Goal: Communication & Community: Answer question/provide support

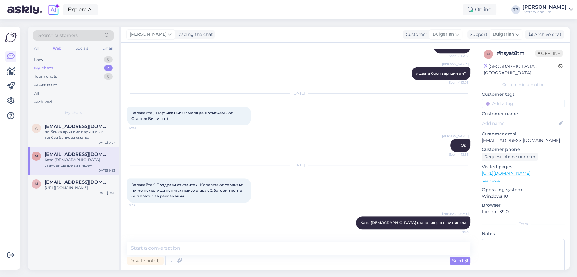
scroll to position [525, 0]
click at [86, 125] on span "[EMAIL_ADDRESS][DOMAIN_NAME]" at bounding box center [77, 127] width 64 height 6
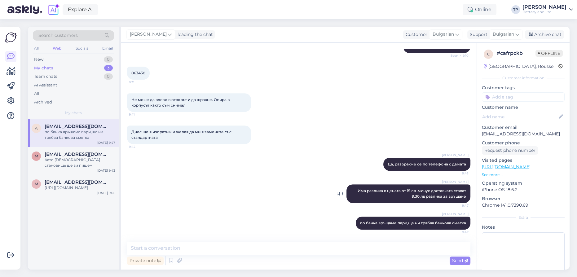
click at [342, 193] on icon at bounding box center [343, 194] width 2 height 4
click at [331, 193] on div "[PERSON_NAME] Има разлика в цената от 15 лв .минус доставката стават 9.30 лв ра…" at bounding box center [299, 194] width 344 height 32
click at [337, 193] on icon at bounding box center [338, 194] width 3 height 4
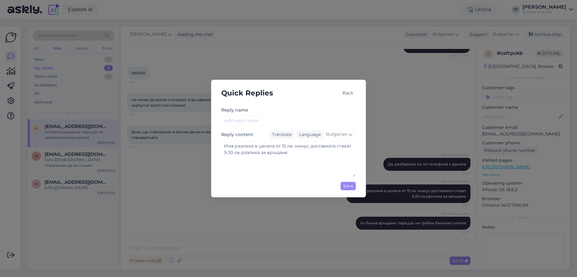
click at [349, 95] on div "Back" at bounding box center [348, 93] width 16 height 8
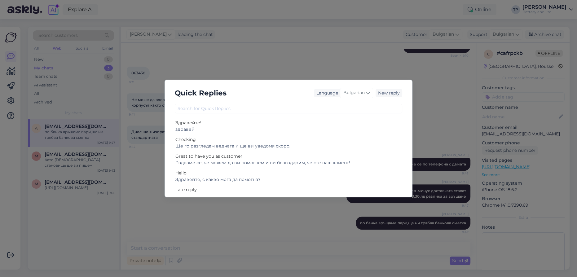
click at [439, 88] on div "Quick Replies Language Bulgarian New reply Здравейте! здравей Checking Ще го ра…" at bounding box center [288, 138] width 577 height 277
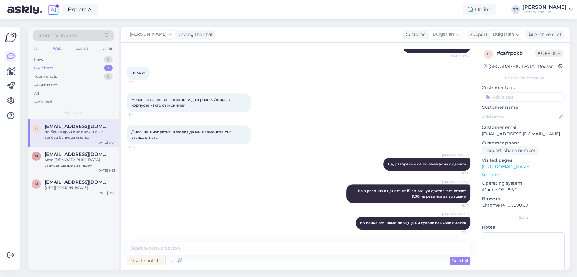
click at [466, 183] on div "Chat started [DATE] Здравейте, 7:55 Здравейте, 7:56 Здравейте, 7:56 7:59 Вчера …" at bounding box center [301, 142] width 349 height 187
click at [352, 222] on icon at bounding box center [353, 223] width 2 height 4
click at [304, 172] on div "[PERSON_NAME], разбрахме се по телефона с дамата 9:43" at bounding box center [299, 164] width 344 height 27
click at [73, 152] on span "[EMAIL_ADDRESS][DOMAIN_NAME]" at bounding box center [77, 155] width 64 height 6
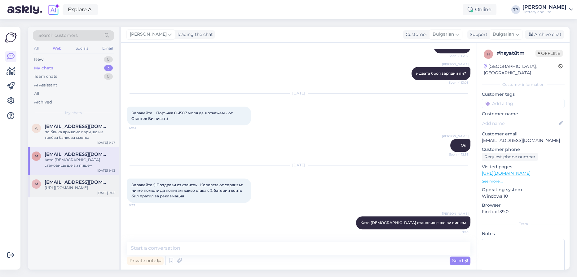
click at [78, 180] on div "[EMAIL_ADDRESS][DOMAIN_NAME] [URL][DOMAIN_NAME]" at bounding box center [80, 185] width 71 height 11
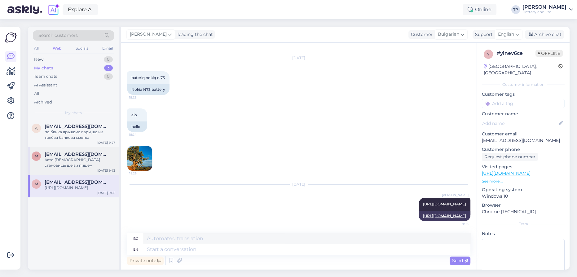
click at [79, 147] on div "[PERSON_NAME] [PERSON_NAME][EMAIL_ADDRESS][DOMAIN_NAME] Като [DEMOGRAPHIC_DATA]…" at bounding box center [73, 161] width 91 height 28
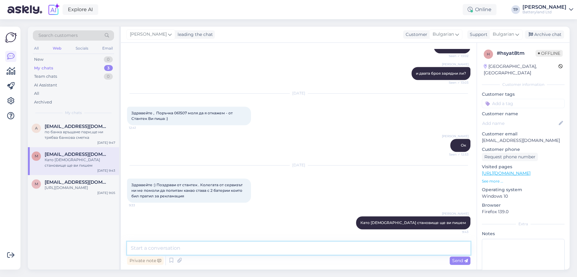
click at [190, 244] on textarea at bounding box center [299, 248] width 344 height 13
click at [67, 175] on div "m [EMAIL_ADDRESS][DOMAIN_NAME] [URL][DOMAIN_NAME] [DATE] 9:05" at bounding box center [73, 186] width 91 height 22
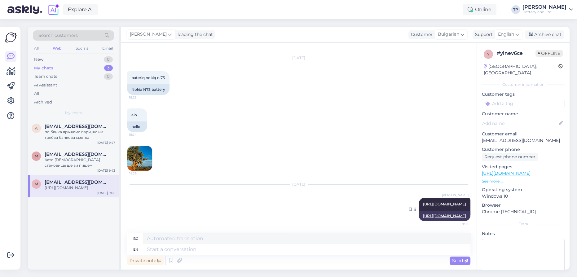
click at [423, 203] on link "[URL][DOMAIN_NAME]" at bounding box center [444, 204] width 43 height 5
click at [82, 135] on div "a [EMAIL_ADDRESS][DOMAIN_NAME] по банка връщаме пари,ще ни трябва банкова сметк…" at bounding box center [73, 133] width 91 height 28
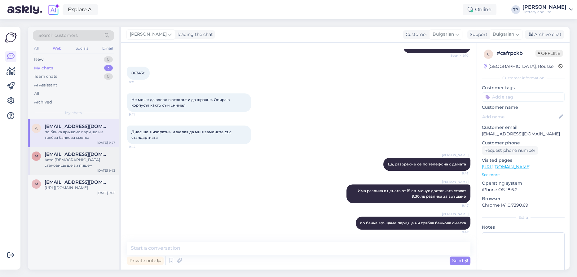
click at [80, 152] on span "[EMAIL_ADDRESS][DOMAIN_NAME]" at bounding box center [77, 155] width 64 height 6
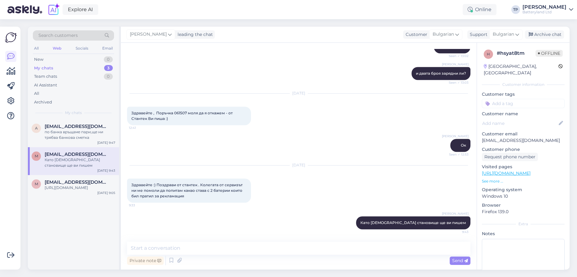
click at [83, 152] on span "[EMAIL_ADDRESS][DOMAIN_NAME]" at bounding box center [77, 155] width 64 height 6
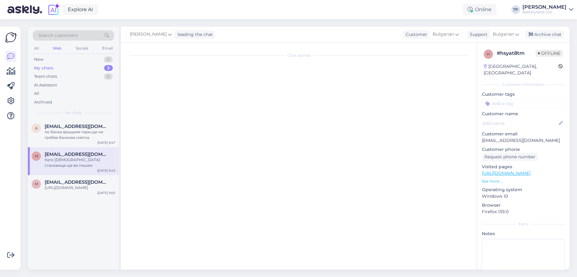
scroll to position [0, 0]
